Goal: Register for event/course

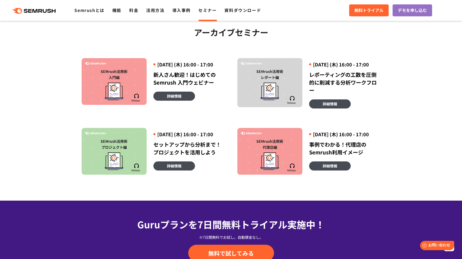
scroll to position [264, 0]
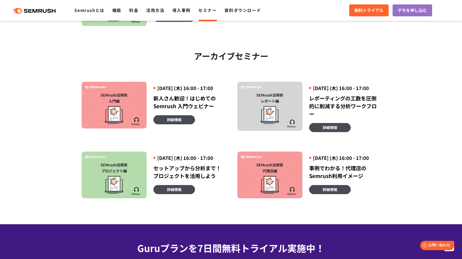
click at [181, 92] on div "[DATE] (木) 16:00 - 17:00" at bounding box center [189, 88] width 72 height 7
click at [179, 110] on div "新人さん歓迎！はじめてのSemrush 入門ウェビナー" at bounding box center [189, 103] width 72 height 16
click at [120, 104] on div "SEMrush活用術 入門編" at bounding box center [114, 98] width 60 height 12
click at [175, 125] on link "詳細情報" at bounding box center [174, 119] width 42 height 9
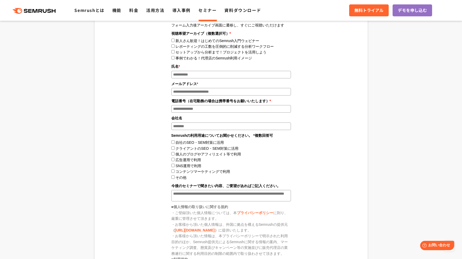
scroll to position [544, 0]
